Goal: Transaction & Acquisition: Purchase product/service

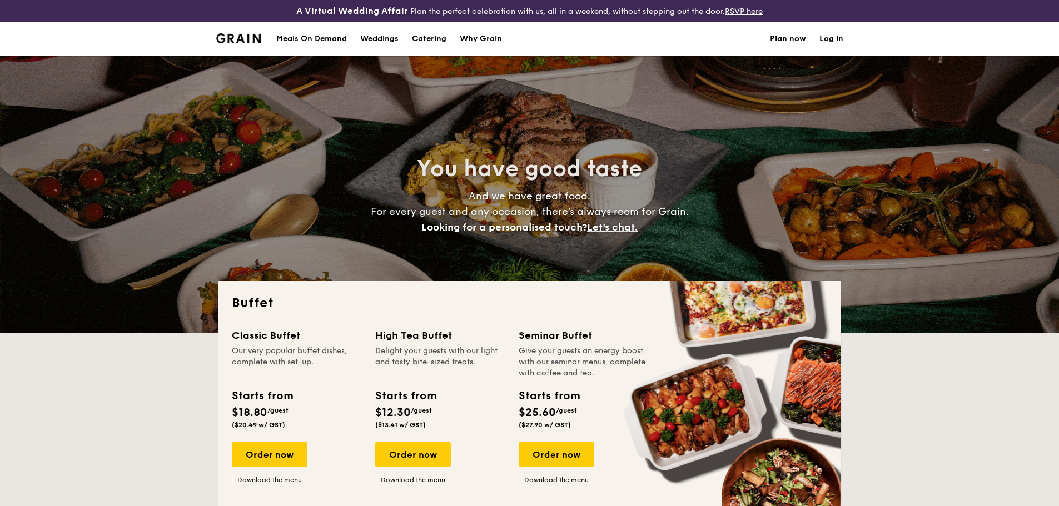
select select
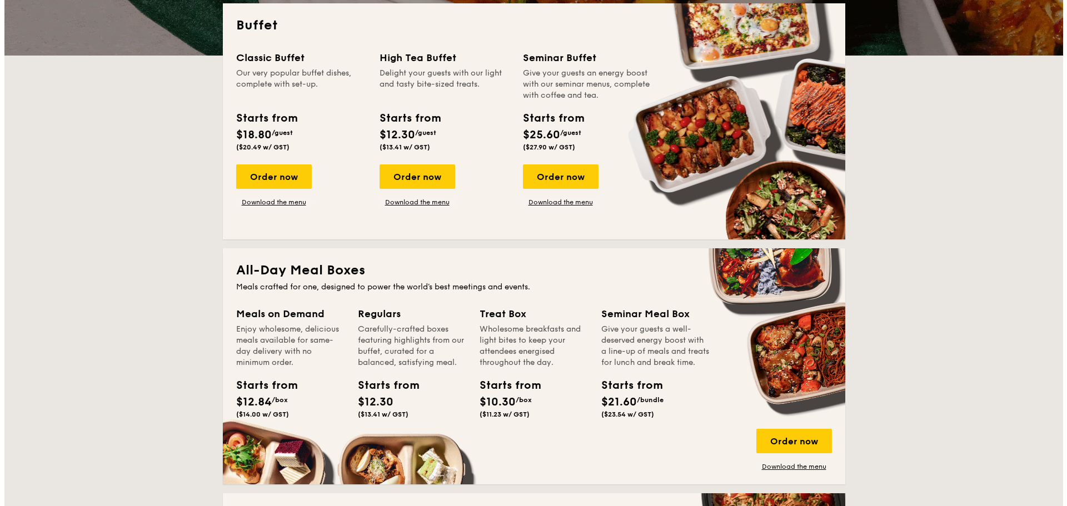
scroll to position [278, 0]
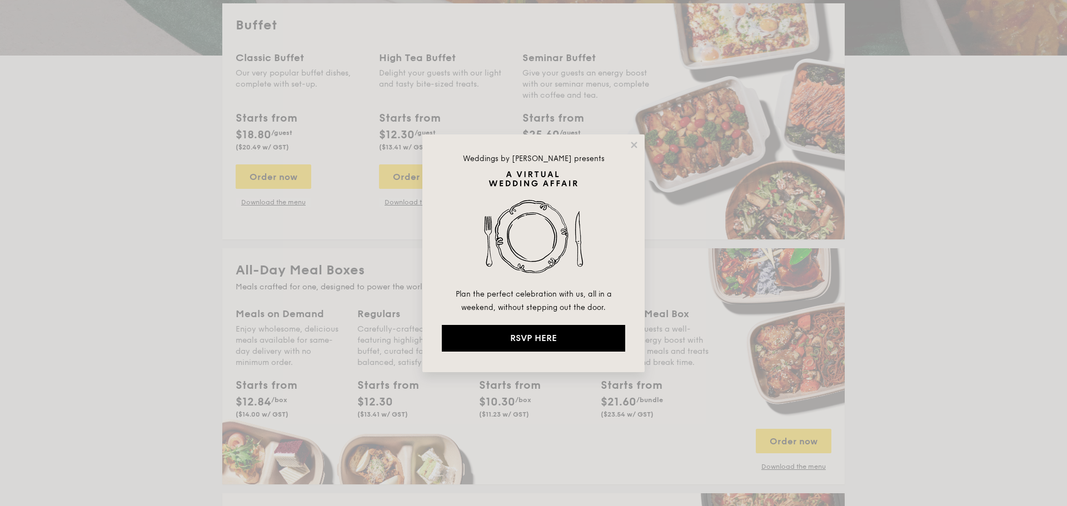
click at [638, 139] on div "Weddings by [PERSON_NAME] presents Plan the perfect celebration with us, all in…" at bounding box center [534, 254] width 222 height 238
click at [635, 142] on icon at bounding box center [634, 145] width 10 height 10
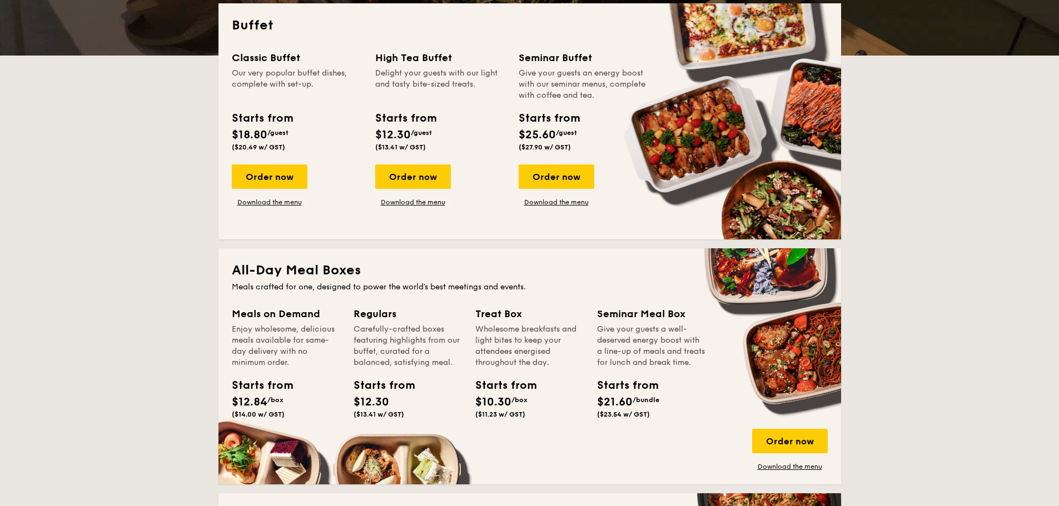
click at [405, 180] on div "Order now" at bounding box center [413, 177] width 76 height 24
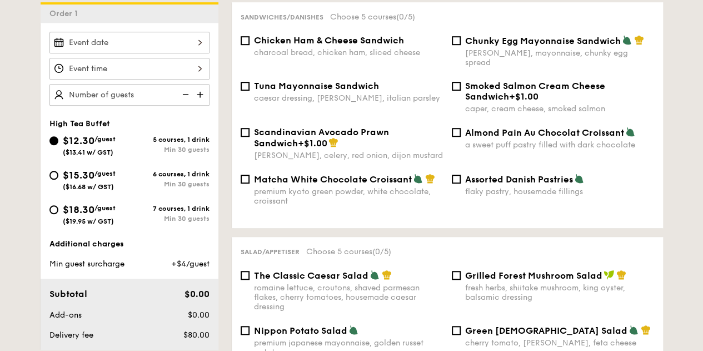
scroll to position [222, 0]
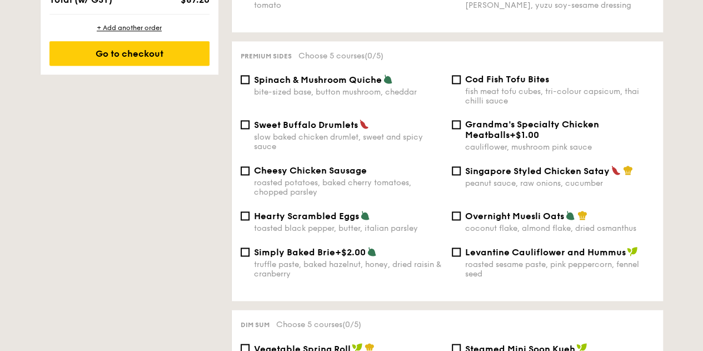
click at [545, 176] on span "Singapore Styled Chicken Satay" at bounding box center [537, 171] width 145 height 11
click at [461, 175] on input "Singapore Styled Chicken Satay peanut sauce, raw onions, cucumber" at bounding box center [456, 170] width 9 height 9
checkbox input "true"
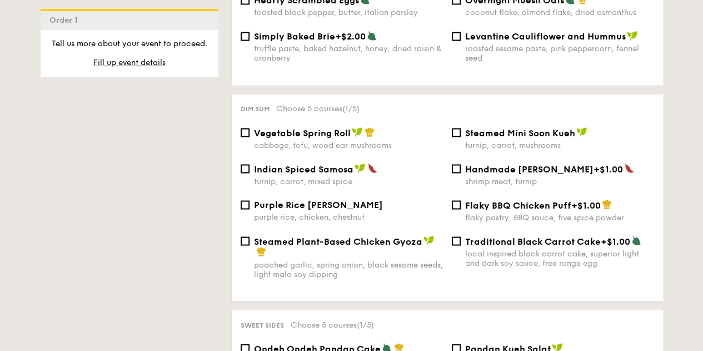
click at [322, 174] on span "Indian Spiced Samosa" at bounding box center [304, 168] width 100 height 11
click at [250, 173] on input "Indian Spiced Samosa turnip, carrot, mixed spice" at bounding box center [245, 168] width 9 height 9
checkbox input "true"
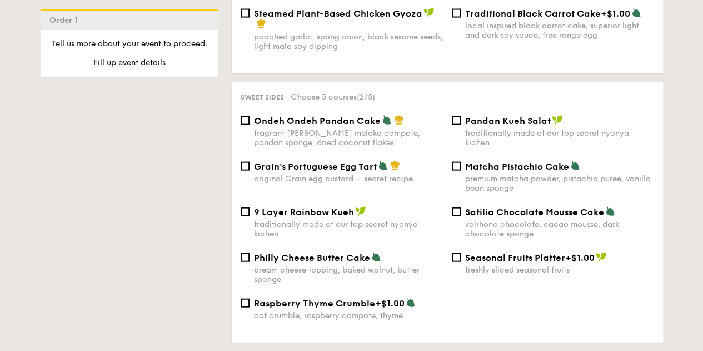
scroll to position [538, 0]
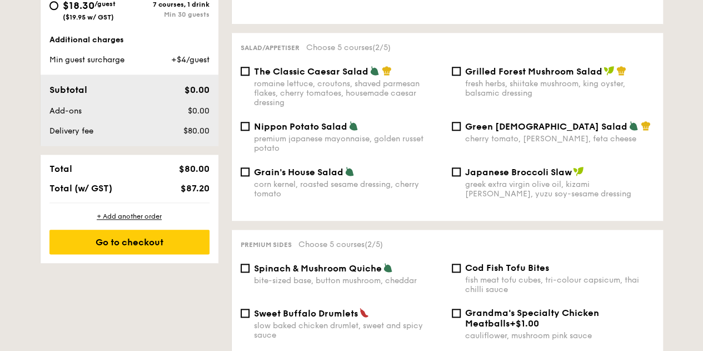
click at [338, 185] on div "corn kernel, roasted sesame dressing, cherry tomato" at bounding box center [348, 189] width 189 height 19
click at [250, 176] on input "Grain's House Salad corn kernel, roasted sesame dressing, cherry tomato" at bounding box center [245, 171] width 9 height 9
checkbox input "true"
click at [351, 279] on div "Spinach & Mushroom Quiche bite-sized base, button mushroom, cheddar" at bounding box center [348, 273] width 189 height 23
click at [250, 272] on input "Spinach & Mushroom Quiche bite-sized base, button mushroom, cheddar" at bounding box center [245, 268] width 9 height 9
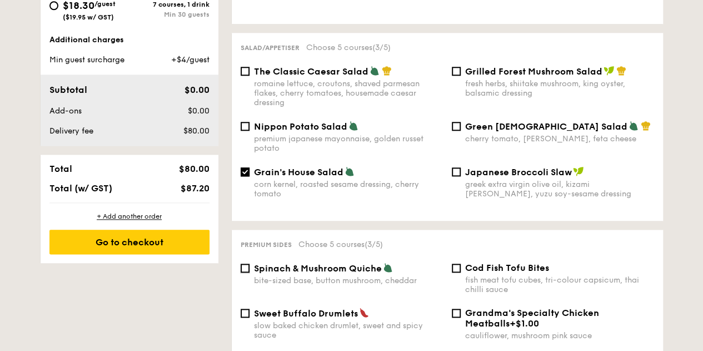
checkbox input "true"
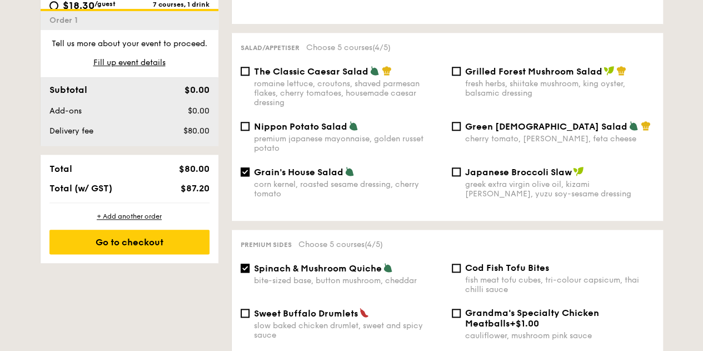
scroll to position [1394, 0]
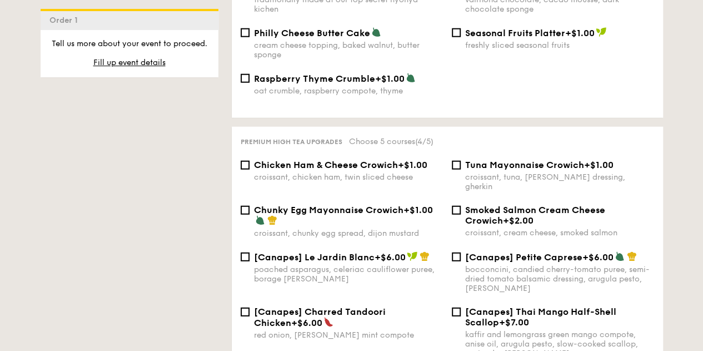
click at [556, 170] on span "Tuna Mayonnaise Crowich" at bounding box center [524, 165] width 119 height 11
click at [461, 170] on input "Tuna Mayonnaise Crowich +$1.00 croissant, tuna, caesar dressing, gherkin" at bounding box center [456, 165] width 9 height 9
checkbox input "true"
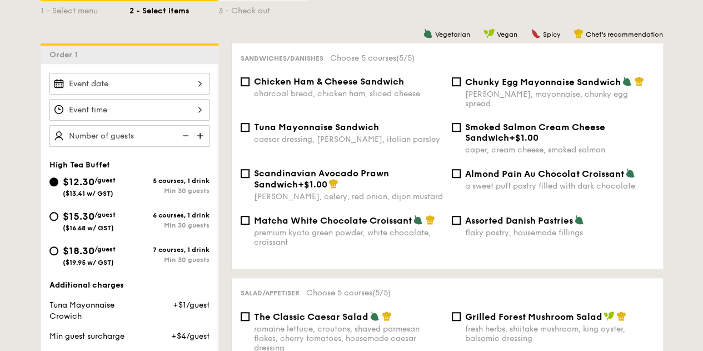
scroll to position [278, 0]
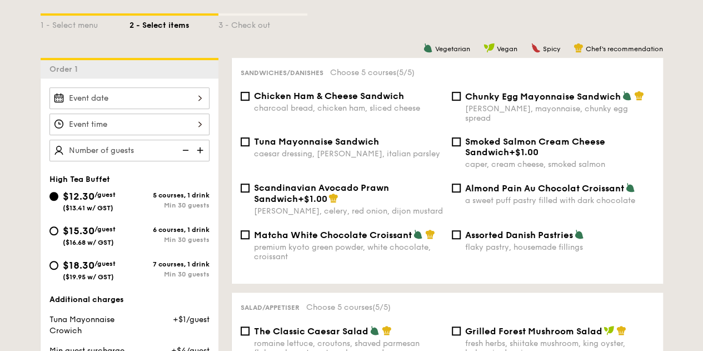
click at [122, 109] on div at bounding box center [129, 98] width 160 height 22
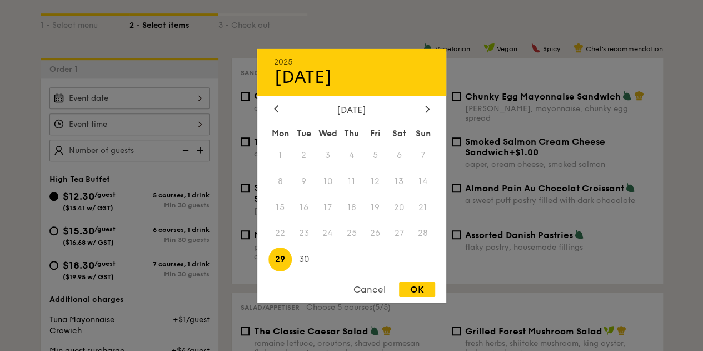
click at [431, 107] on div at bounding box center [428, 109] width 10 height 11
click at [325, 152] on span "1" at bounding box center [328, 155] width 24 height 24
drag, startPoint x: 416, startPoint y: 287, endPoint x: 280, endPoint y: 221, distance: 150.9
click at [416, 285] on div "OK" at bounding box center [417, 289] width 36 height 15
type input "[DATE]"
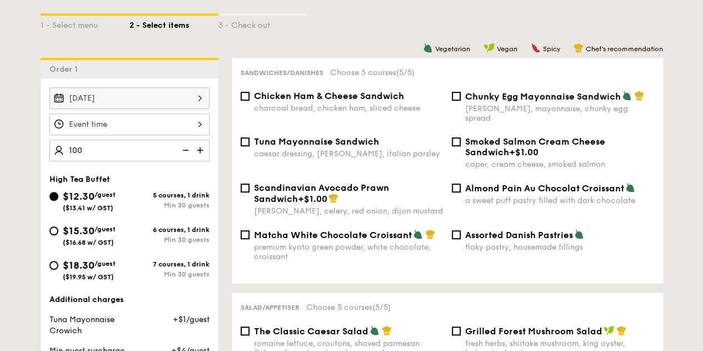
type input "100 guests"
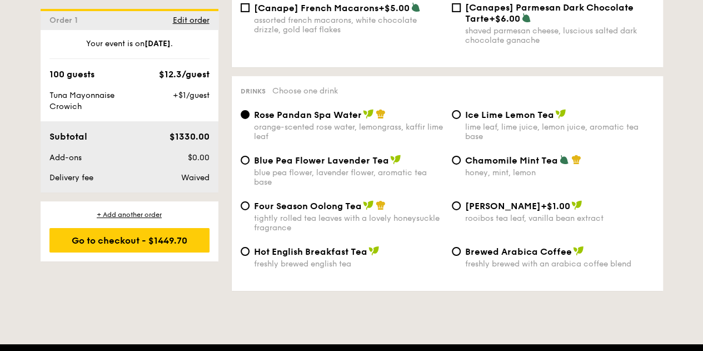
scroll to position [1835, 0]
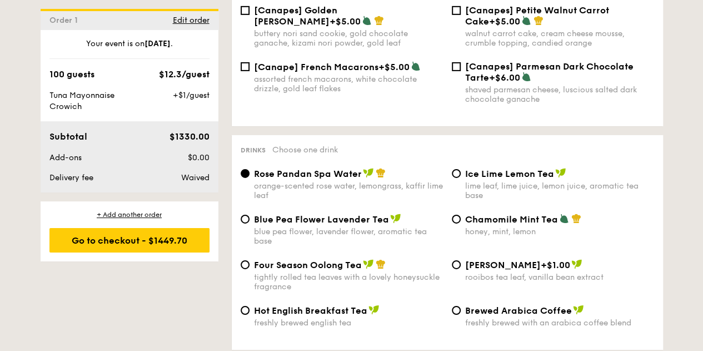
scroll to position [1668, 0]
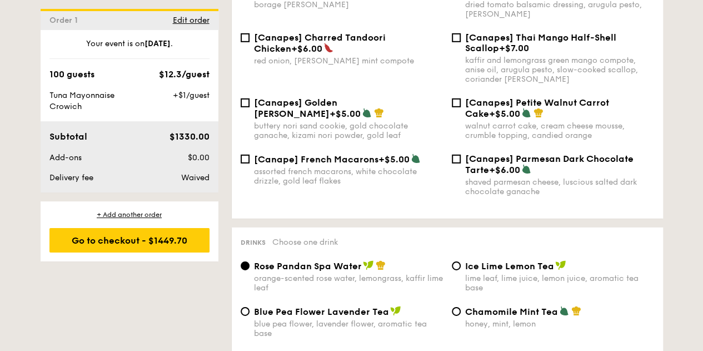
drag, startPoint x: 48, startPoint y: 95, endPoint x: 100, endPoint y: 107, distance: 53.7
click at [100, 107] on div "Tuna Mayonnaise Crowich" at bounding box center [95, 101] width 101 height 22
copy span "Tuna Mayonnaise Crowich"
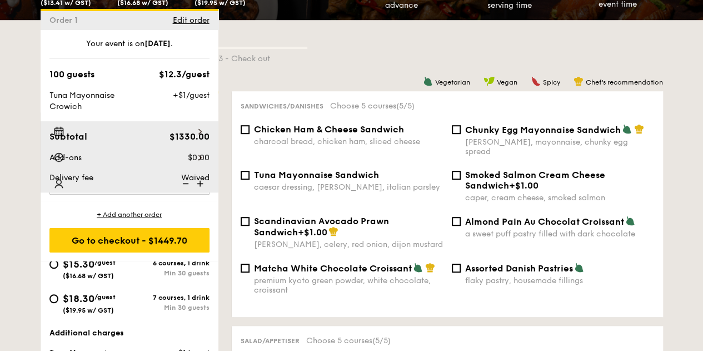
scroll to position [1394, 0]
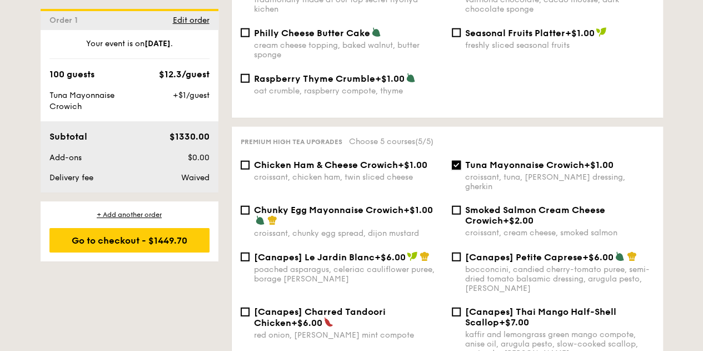
click at [455, 170] on input "Tuna Mayonnaise Crowich +$1.00 croissant, tuna, caesar dressing, gherkin" at bounding box center [456, 165] width 9 height 9
checkbox input "false"
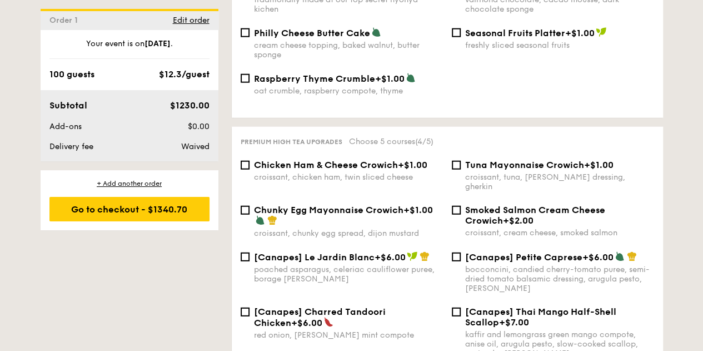
scroll to position [245, 0]
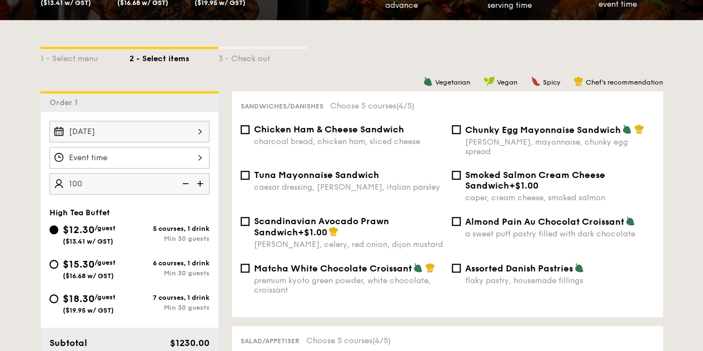
click at [296, 176] on span "Tuna Mayonnaise Sandwich" at bounding box center [316, 175] width 125 height 11
click at [250, 176] on input "Tuna Mayonnaise Sandwich caesar dressing, [GEOGRAPHIC_DATA], italian parsley" at bounding box center [245, 175] width 9 height 9
checkbox input "true"
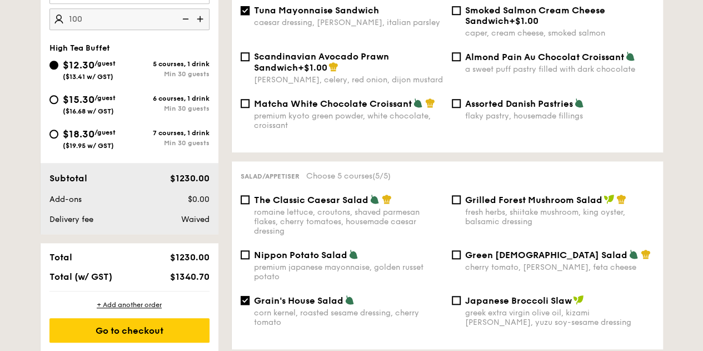
scroll to position [411, 0]
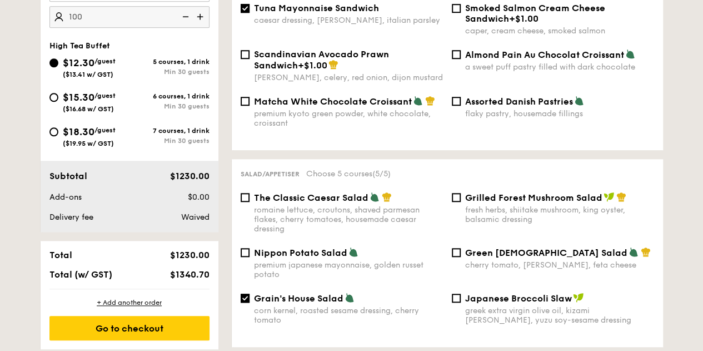
drag, startPoint x: 66, startPoint y: 69, endPoint x: 102, endPoint y: 67, distance: 36.2
click at [102, 67] on div "$12.30 /guest ($13.41 w/ GST)" at bounding box center [89, 66] width 53 height 23
drag, startPoint x: 64, startPoint y: 69, endPoint x: 120, endPoint y: 82, distance: 57.5
click at [120, 78] on div "$12.30 /guest ($13.41 w/ GST)" at bounding box center [89, 66] width 80 height 23
copy div "$12.30 /guest ($13.41 w/ GST)"
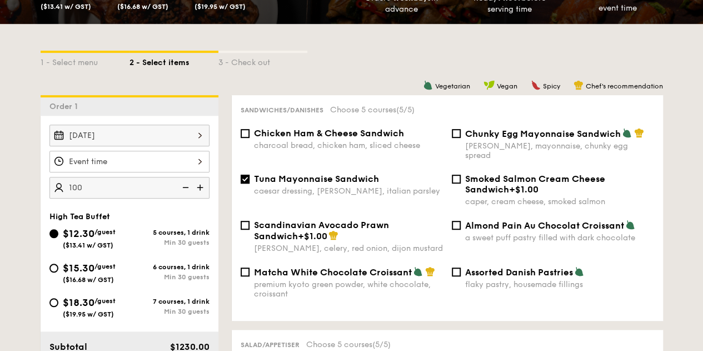
scroll to position [300, 0]
